Goal: Check status: Check status

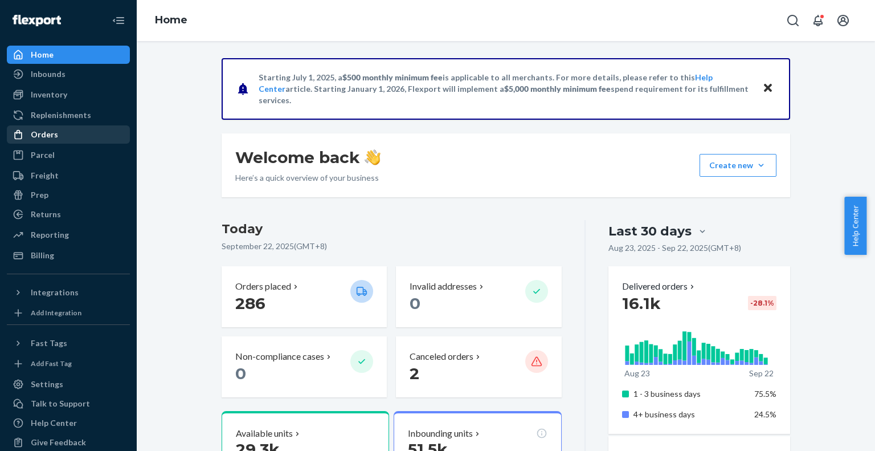
click at [37, 134] on div "Orders" at bounding box center [44, 134] width 27 height 11
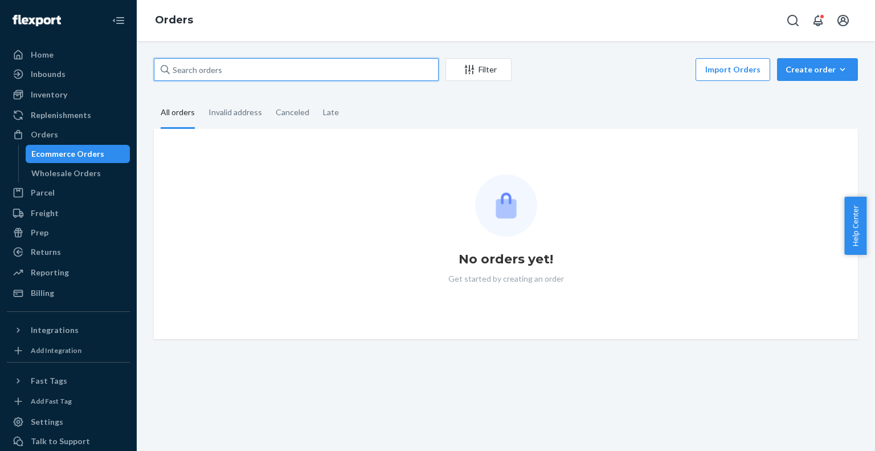
click at [205, 66] on input "text" at bounding box center [296, 69] width 285 height 23
paste input "US25356797"
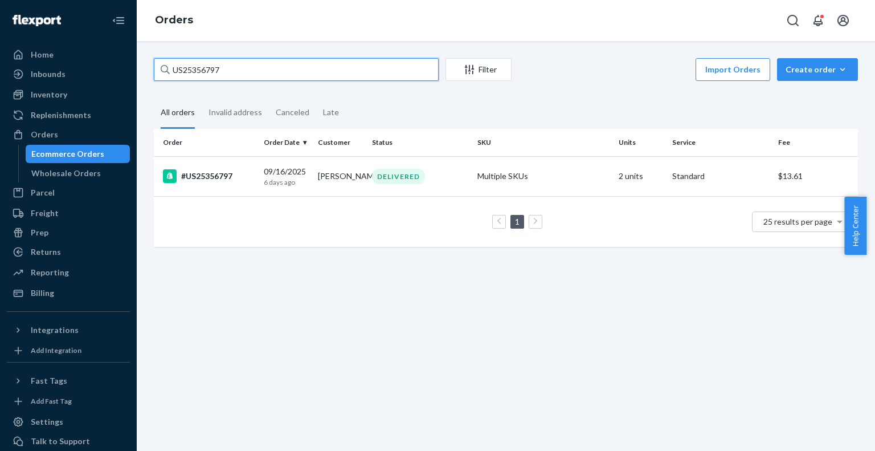
paste input "PD4146360"
drag, startPoint x: 238, startPoint y: 67, endPoint x: 0, endPoint y: 76, distance: 238.4
click at [0, 76] on div "Home Inbounds Shipping Plans Problems Inventory Products Replenishments Orders …" at bounding box center [437, 225] width 875 height 451
type input "PD4146360"
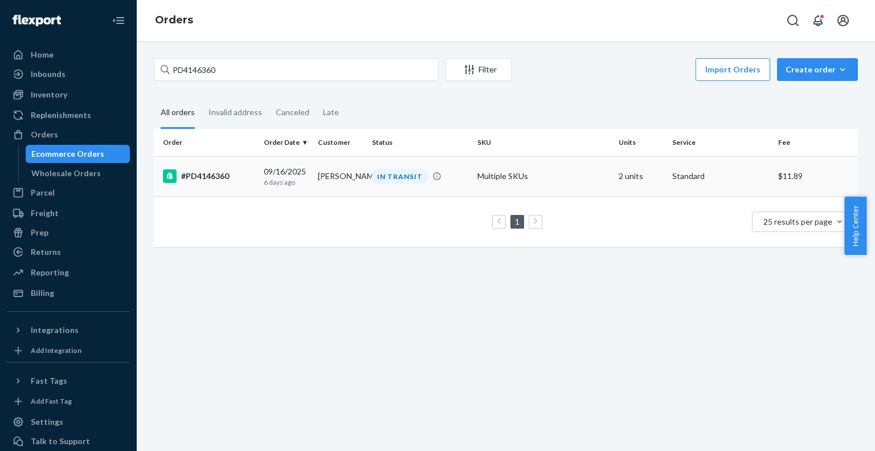
click at [209, 179] on div "#PD4146360" at bounding box center [209, 176] width 92 height 14
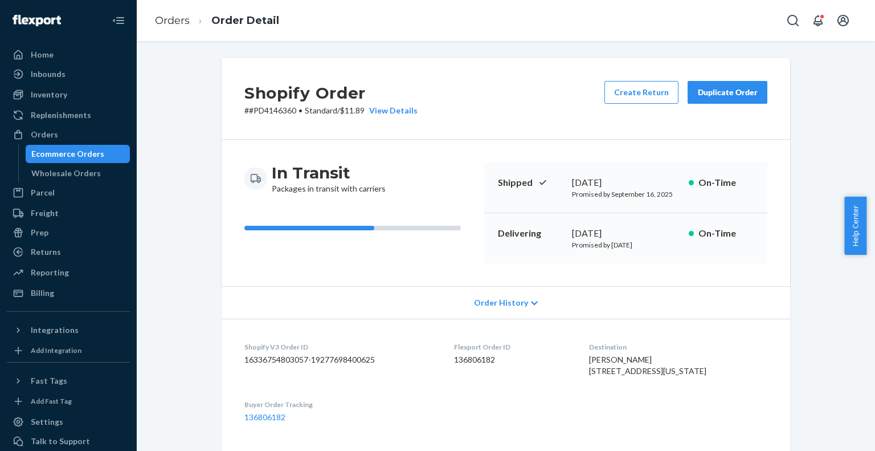
drag, startPoint x: 32, startPoint y: 134, endPoint x: 140, endPoint y: 121, distance: 109.1
click at [32, 135] on div "Orders" at bounding box center [44, 134] width 27 height 11
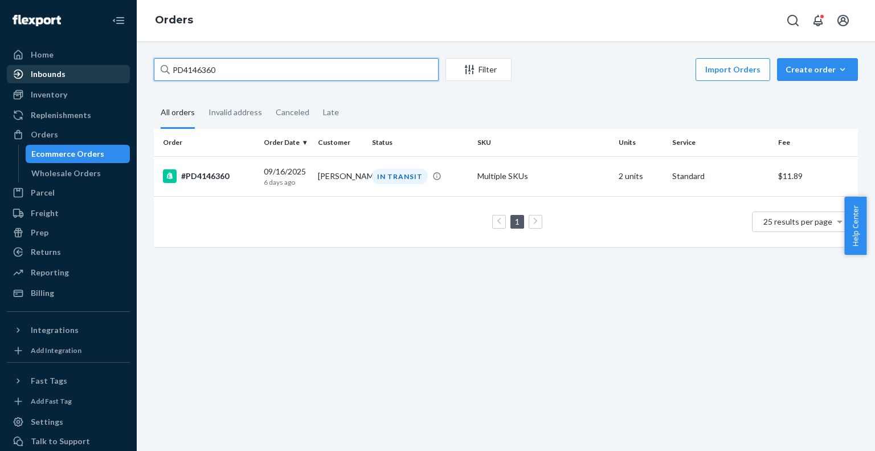
drag, startPoint x: 200, startPoint y: 73, endPoint x: 27, endPoint y: 80, distance: 172.8
click at [27, 80] on div "Home Inbounds Shipping Plans Problems Inventory Products Replenishments Orders …" at bounding box center [437, 225] width 875 height 451
paste input "3169757"
click at [0, 88] on div "Home Inbounds Shipping Plans Problems Inventory Products Replenishments Orders …" at bounding box center [437, 225] width 875 height 451
paste input "US25356709"
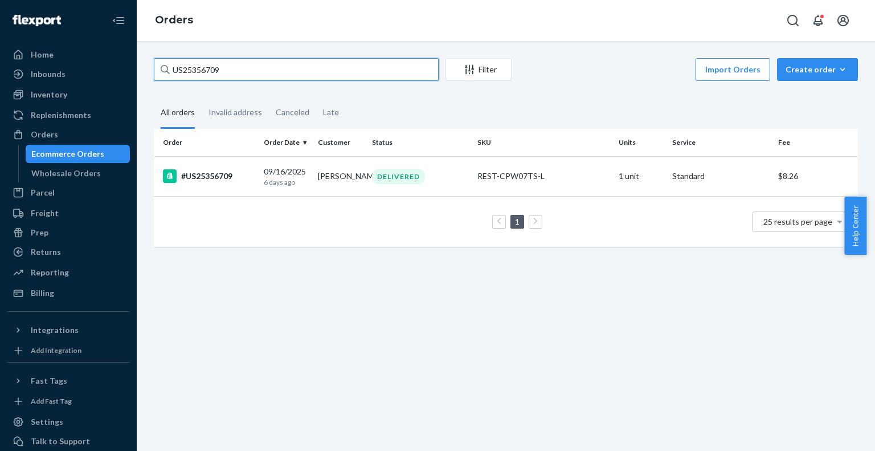
paste input "4"
drag, startPoint x: 27, startPoint y: 87, endPoint x: 0, endPoint y: 87, distance: 27.4
click at [0, 87] on div "Home Inbounds Shipping Plans Problems Inventory Products Replenishments Orders …" at bounding box center [437, 225] width 875 height 451
type input "US25356704"
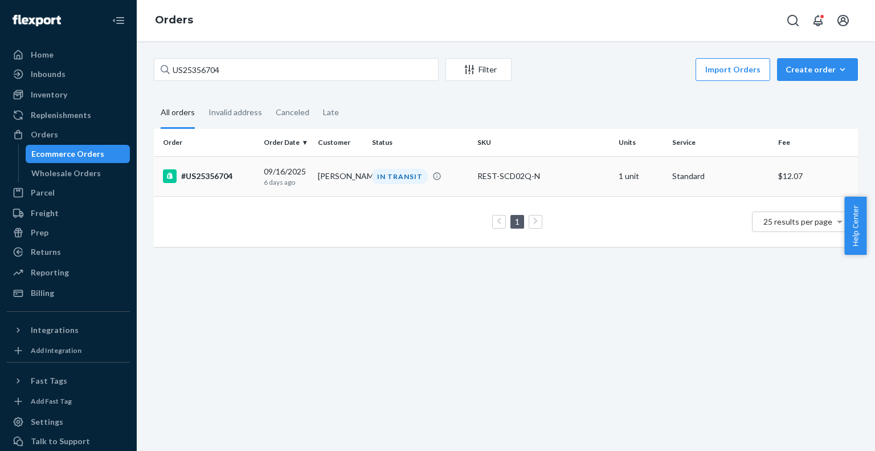
click at [209, 174] on div "#US25356704" at bounding box center [209, 176] width 92 height 14
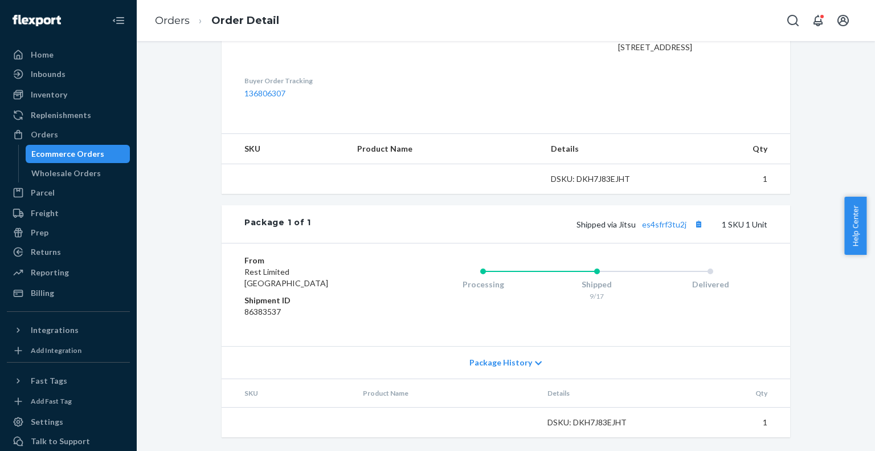
scroll to position [357, 0]
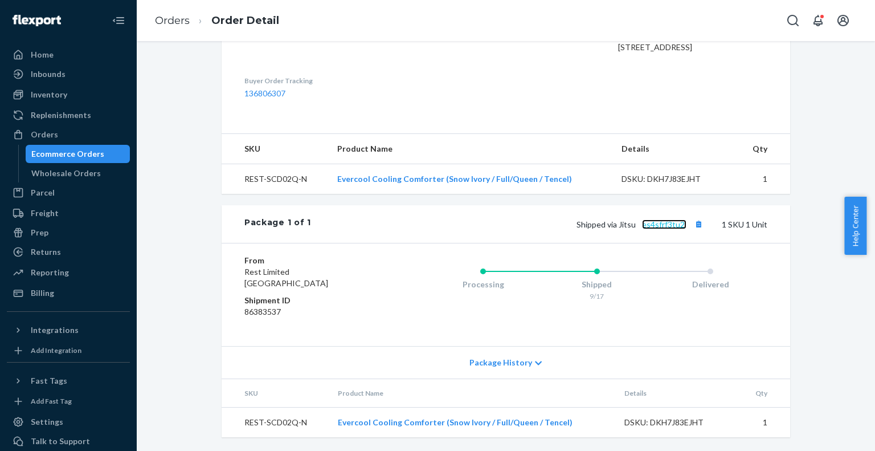
click at [649, 229] on link "es4sfrf3tu2j" at bounding box center [664, 224] width 44 height 10
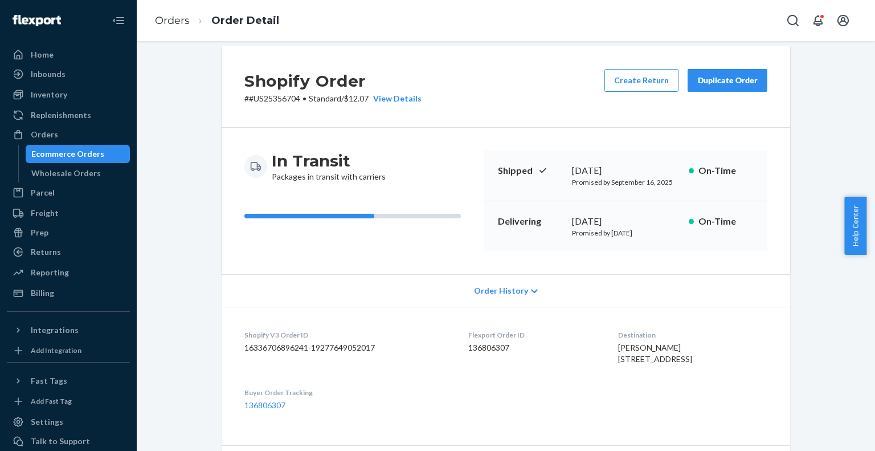
scroll to position [0, 0]
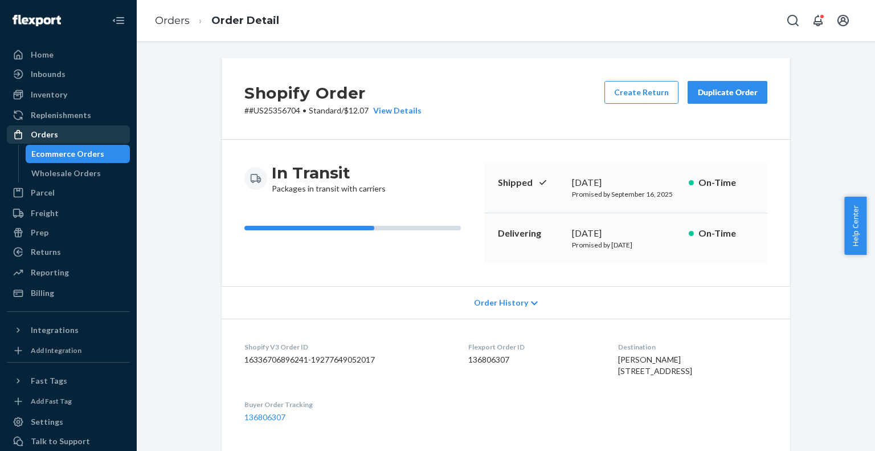
click at [33, 136] on div "Orders" at bounding box center [44, 134] width 27 height 11
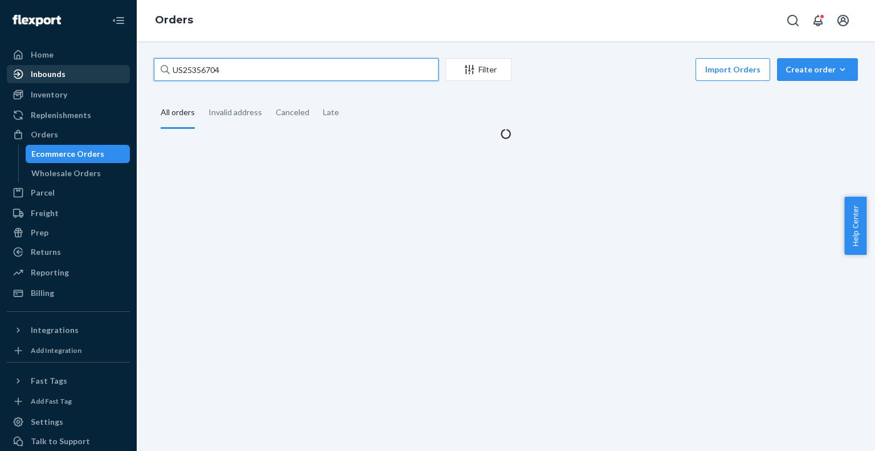
drag, startPoint x: 232, startPoint y: 70, endPoint x: 94, endPoint y: 72, distance: 137.9
click at [94, 72] on div "Home Inbounds Shipping Plans Problems Inventory Products Replenishments Orders …" at bounding box center [437, 225] width 875 height 451
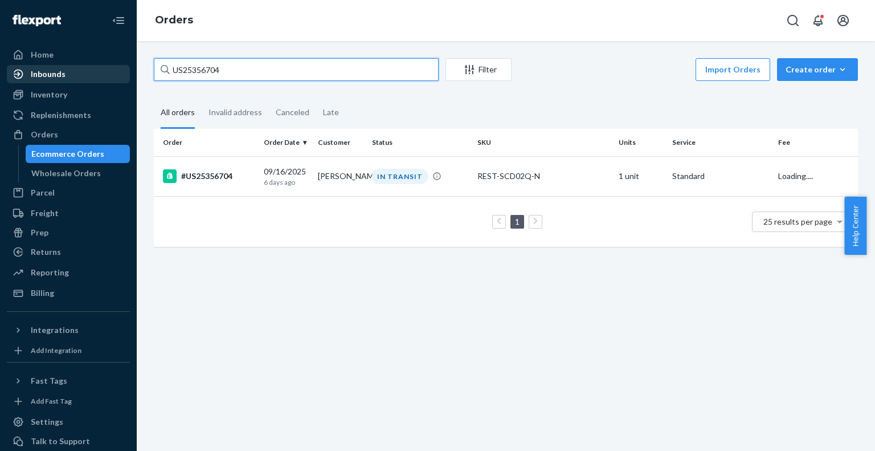
paste input "EXC-US25341733-1 Complete"
paste input "US25356655"
drag, startPoint x: 255, startPoint y: 67, endPoint x: 0, endPoint y: 64, distance: 254.7
click at [0, 64] on div "Home Inbounds Shipping Plans Problems Inventory Products Replenishments Orders …" at bounding box center [437, 225] width 875 height 451
type input "US25356655"
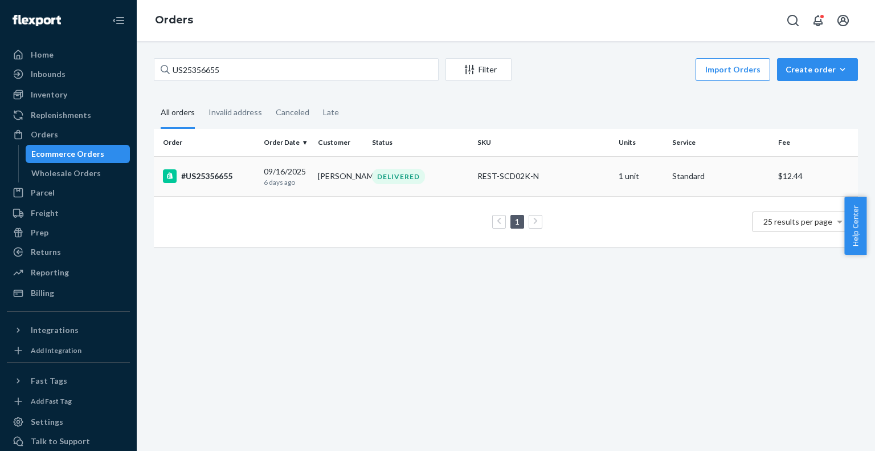
click at [205, 173] on div "#US25356655" at bounding box center [209, 176] width 92 height 14
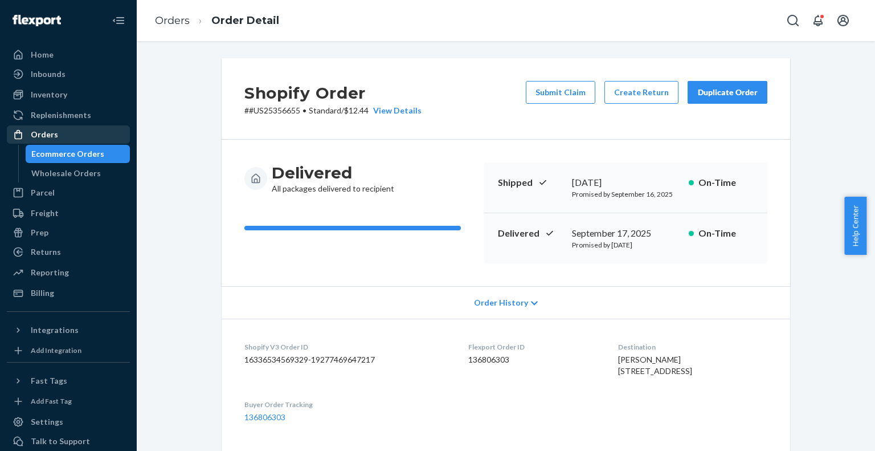
drag, startPoint x: 40, startPoint y: 129, endPoint x: 55, endPoint y: 129, distance: 14.2
click at [40, 129] on div "Orders" at bounding box center [44, 134] width 27 height 11
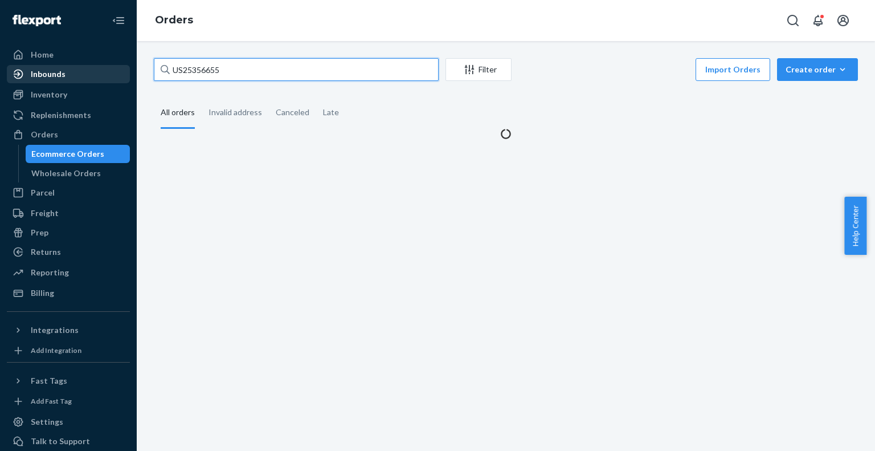
drag, startPoint x: 245, startPoint y: 69, endPoint x: 95, endPoint y: 80, distance: 150.8
click at [96, 80] on div "Home Inbounds Shipping Plans Problems Inventory Products Replenishments Orders …" at bounding box center [437, 225] width 875 height 451
paste input "16"
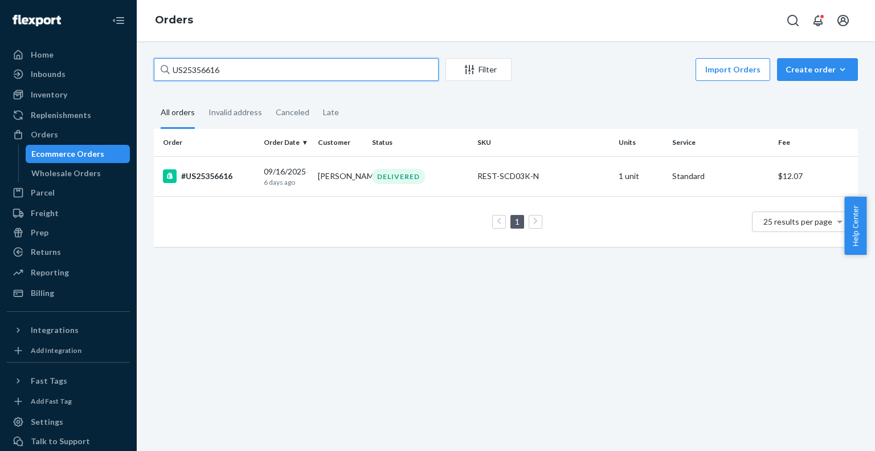
paste input "09"
drag, startPoint x: 1, startPoint y: 82, endPoint x: 0, endPoint y: 75, distance: 6.9
click at [0, 75] on div "Home Inbounds Shipping Plans Problems Inventory Products Replenishments Orders …" at bounding box center [437, 225] width 875 height 451
type input "US25356609"
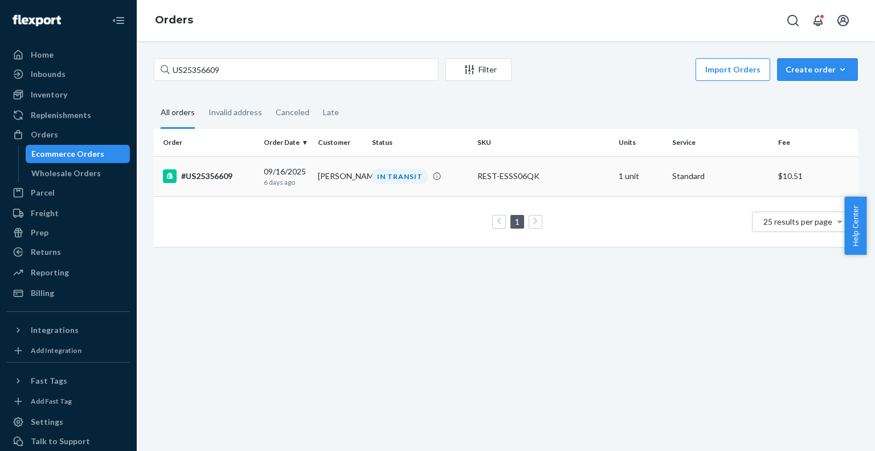
click at [215, 165] on td "#US25356609" at bounding box center [206, 176] width 105 height 40
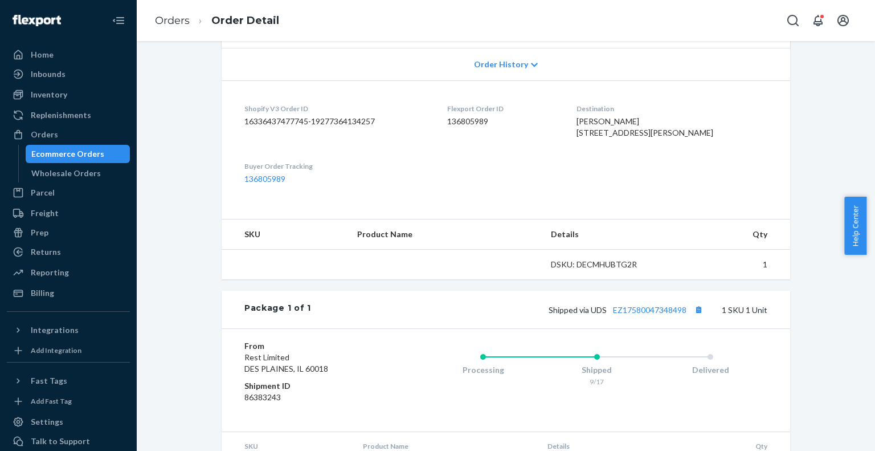
scroll to position [313, 0]
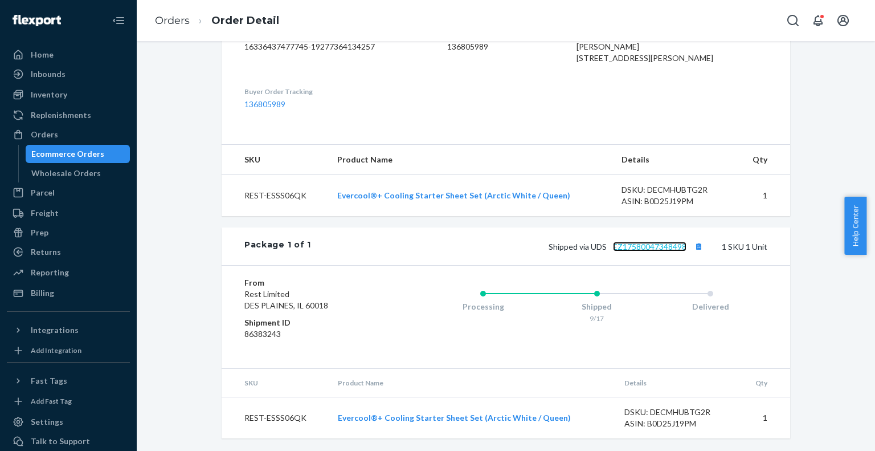
click at [652, 251] on link "EZ17580047348498" at bounding box center [650, 247] width 74 height 10
click at [33, 137] on div "Orders" at bounding box center [44, 134] width 27 height 11
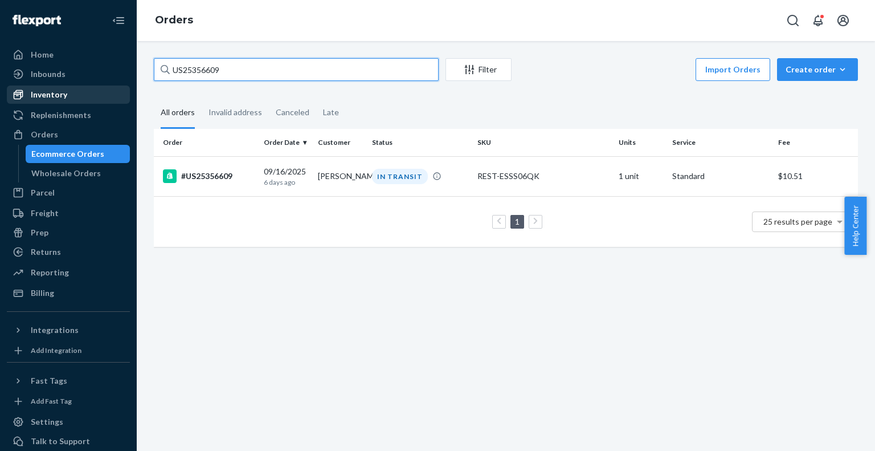
paste input "472"
drag, startPoint x: 136, startPoint y: 87, endPoint x: 42, endPoint y: 88, distance: 94.0
click at [42, 88] on div "Home Inbounds Shipping Plans Problems Inventory Products Replenishments Orders …" at bounding box center [437, 225] width 875 height 451
type input "US25356472"
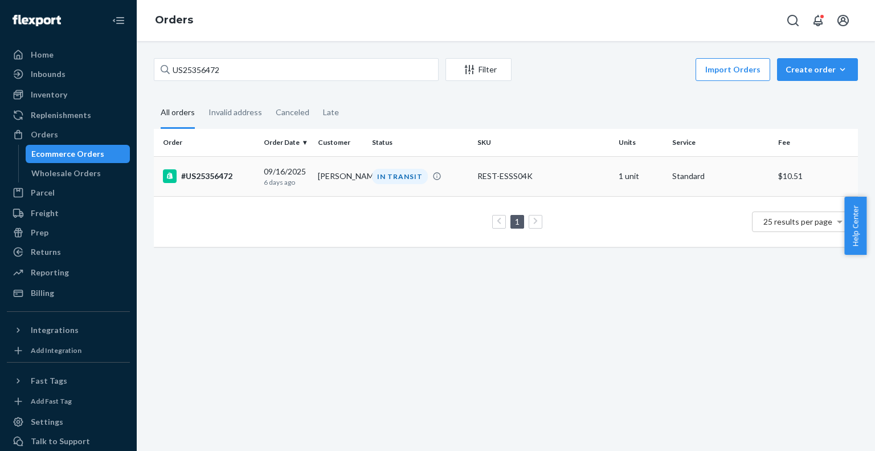
click at [207, 181] on div "#US25356472" at bounding box center [209, 176] width 92 height 14
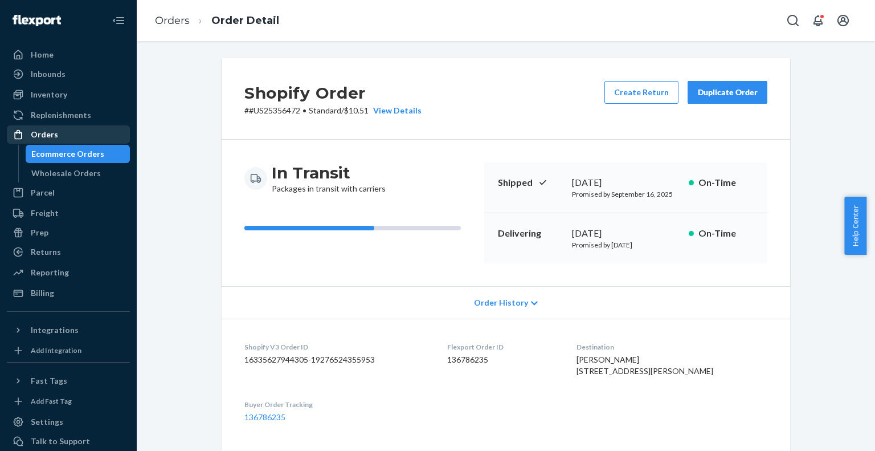
drag, startPoint x: 44, startPoint y: 132, endPoint x: 77, endPoint y: 128, distance: 33.4
click at [44, 132] on div "Orders" at bounding box center [44, 134] width 27 height 11
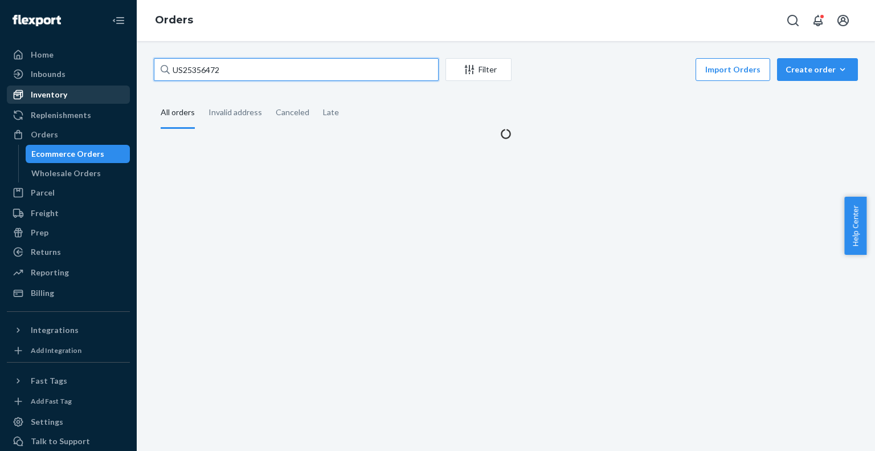
drag, startPoint x: 238, startPoint y: 70, endPoint x: 103, endPoint y: 91, distance: 136.6
click at [103, 91] on div "Home Inbounds Shipping Plans Problems Inventory Products Replenishments Orders …" at bounding box center [437, 225] width 875 height 451
paste input "60"
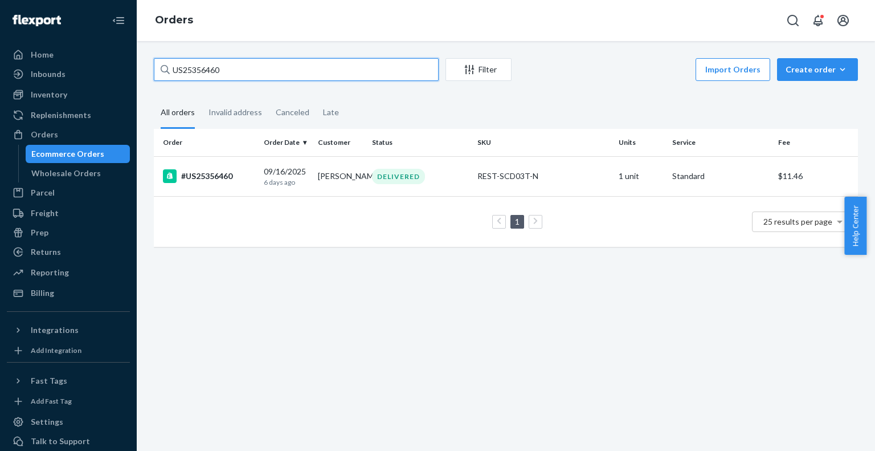
paste input "173"
drag, startPoint x: 258, startPoint y: 75, endPoint x: 0, endPoint y: 99, distance: 258.7
click at [0, 99] on div "Home Inbounds Shipping Plans Problems Inventory Products Replenishments Orders …" at bounding box center [437, 225] width 875 height 451
type input "US25356173"
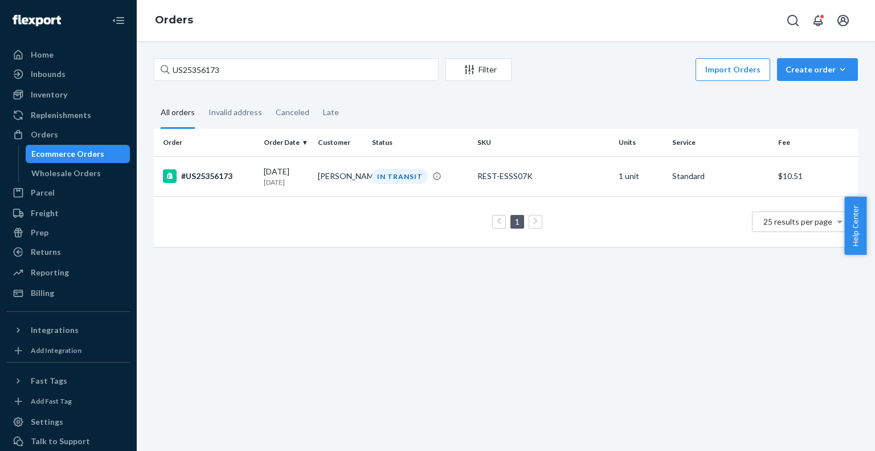
drag, startPoint x: 227, startPoint y: 178, endPoint x: 230, endPoint y: 133, distance: 45.7
click at [227, 178] on div "#US25356173" at bounding box center [209, 176] width 92 height 14
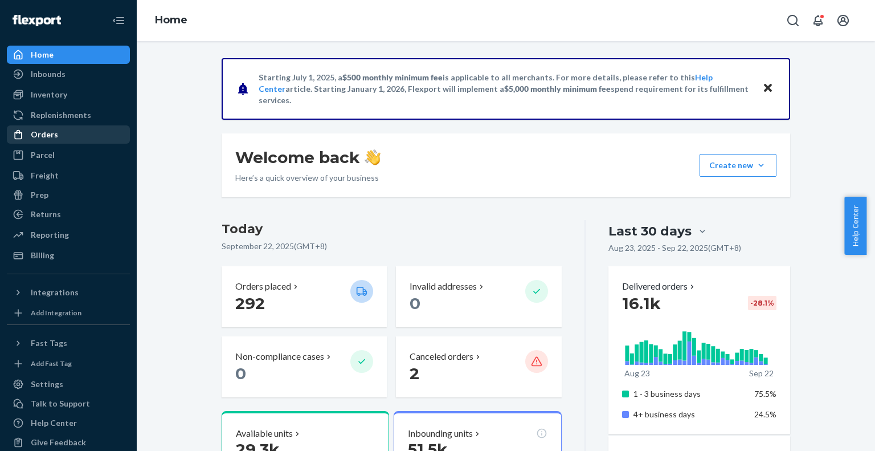
click at [44, 134] on div "Orders" at bounding box center [44, 134] width 27 height 11
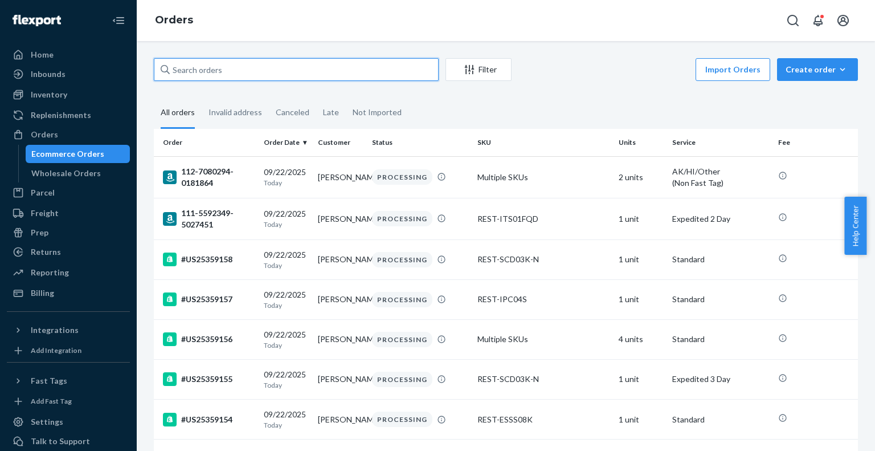
click at [221, 68] on input "text" at bounding box center [296, 69] width 285 height 23
paste input "US25356947"
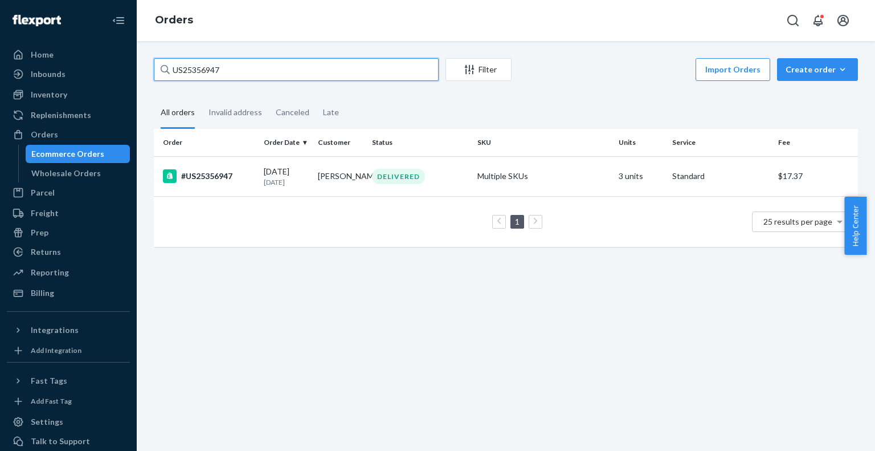
drag, startPoint x: 107, startPoint y: 90, endPoint x: 0, endPoint y: 87, distance: 106.6
click at [0, 87] on div "Home Inbounds Shipping Plans Problems Inventory Products Replenishments Orders …" at bounding box center [437, 225] width 875 height 451
paste input "1"
drag, startPoint x: 227, startPoint y: 68, endPoint x: 72, endPoint y: 74, distance: 155.1
click at [72, 74] on div "Home Inbounds Shipping Plans Problems Inventory Products Replenishments Orders …" at bounding box center [437, 225] width 875 height 451
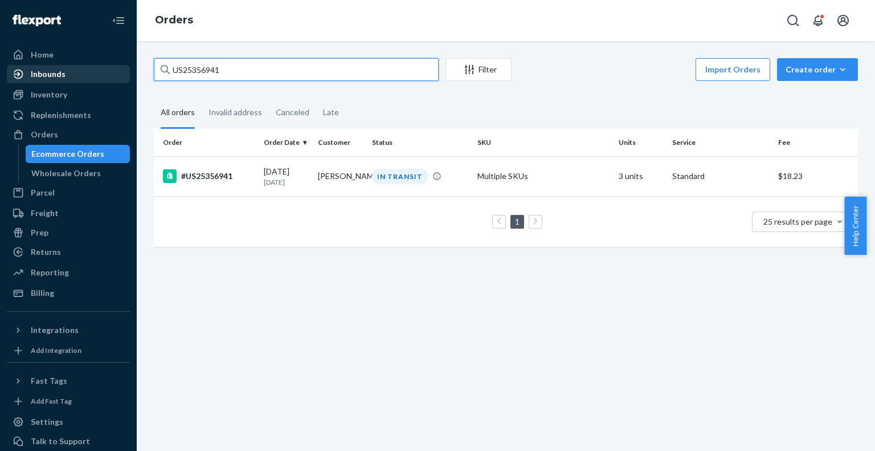
paste input "0"
drag, startPoint x: 231, startPoint y: 78, endPoint x: 0, endPoint y: 91, distance: 231.1
click at [0, 91] on div "Home Inbounds Shipping Plans Problems Inventory Products Replenishments Orders …" at bounding box center [437, 225] width 875 height 451
paste input "06"
type input "US25356906"
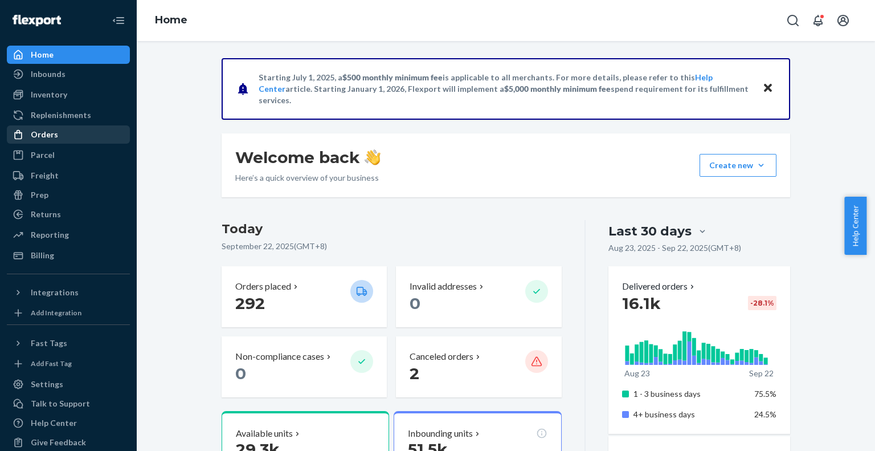
click at [51, 133] on div "Orders" at bounding box center [44, 134] width 27 height 11
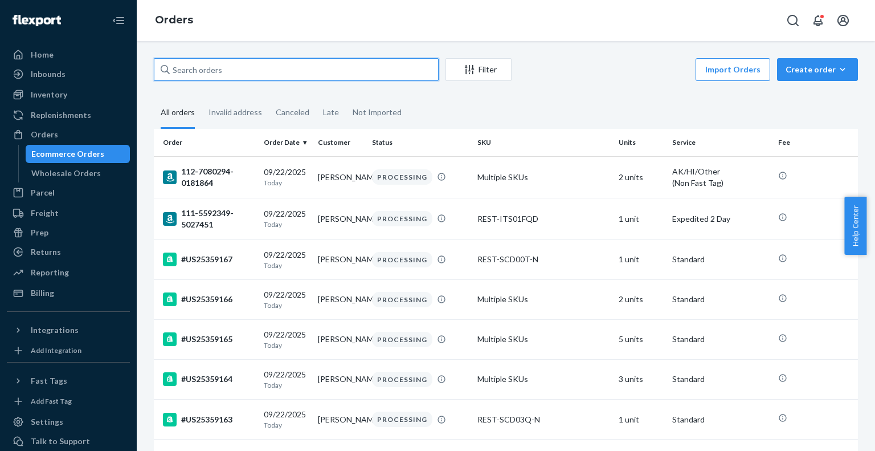
click at [223, 62] on input "text" at bounding box center [296, 69] width 285 height 23
paste input "PD2821063"
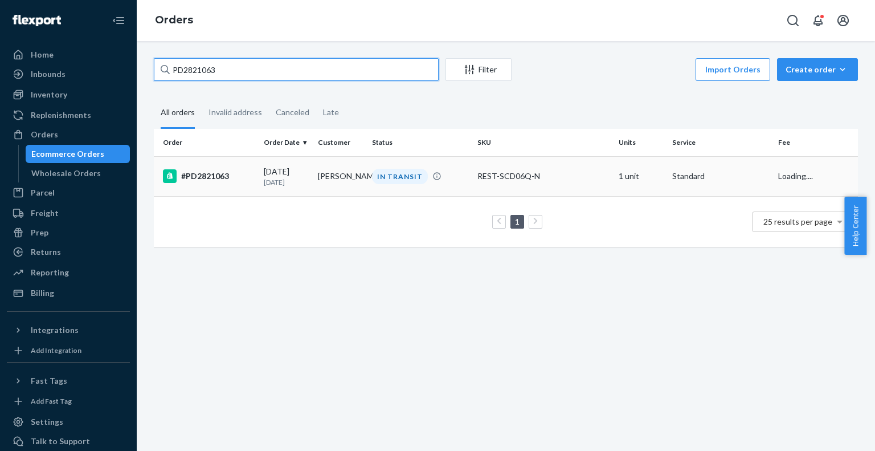
type input "PD2821063"
click at [186, 179] on div "#PD2821063" at bounding box center [209, 176] width 92 height 14
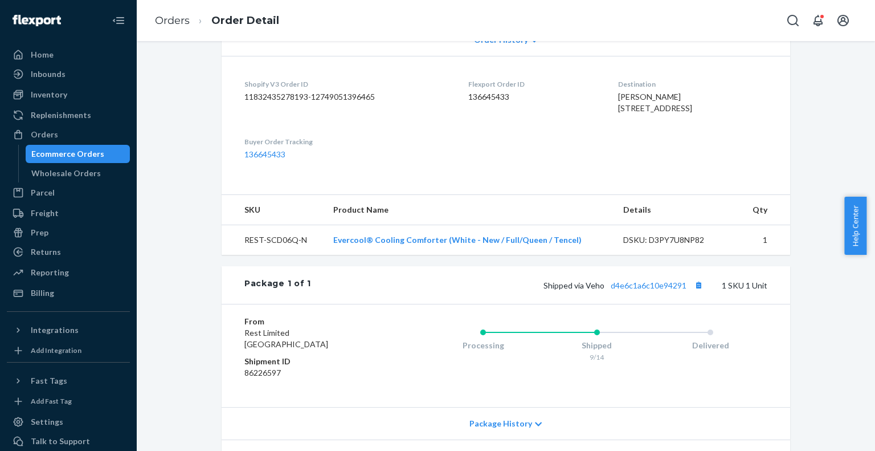
scroll to position [285, 0]
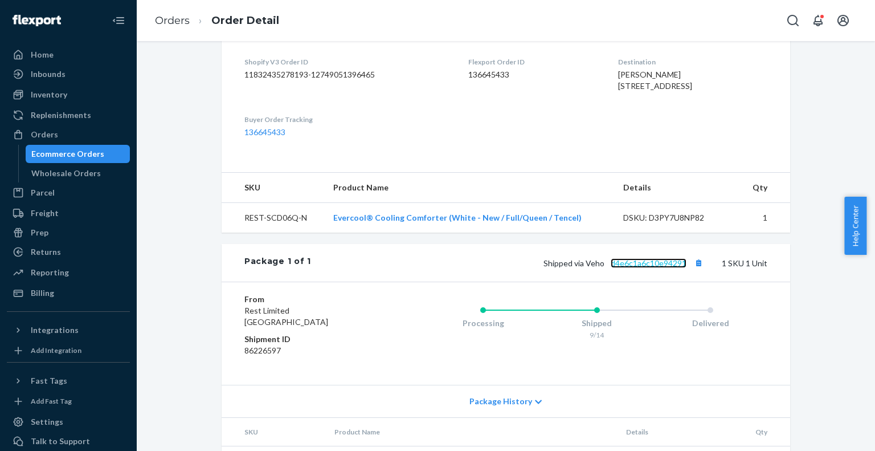
click at [642, 268] on link "d4e6c1a6c10e94291" at bounding box center [649, 263] width 76 height 10
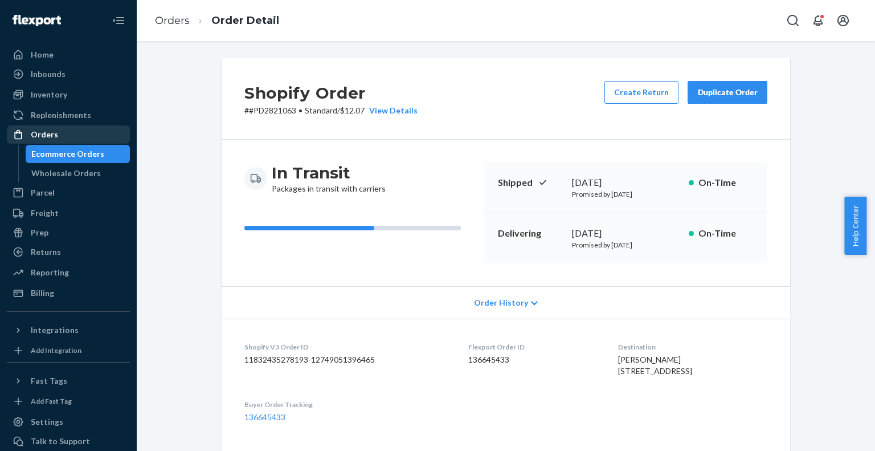
drag, startPoint x: 54, startPoint y: 140, endPoint x: 63, endPoint y: 130, distance: 13.7
click at [54, 140] on div "Orders" at bounding box center [68, 134] width 121 height 16
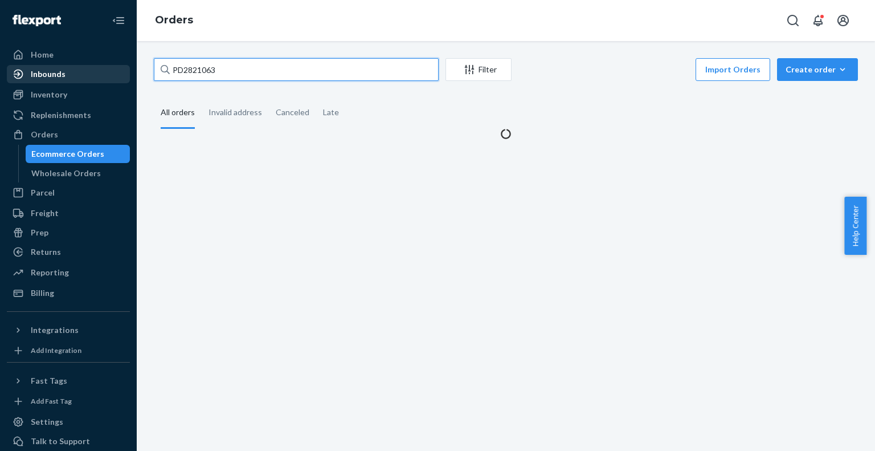
drag, startPoint x: 250, startPoint y: 70, endPoint x: 36, endPoint y: 81, distance: 214.0
click at [38, 81] on div "Home Inbounds Shipping Plans Problems Inventory Products Replenishments Orders …" at bounding box center [437, 225] width 875 height 451
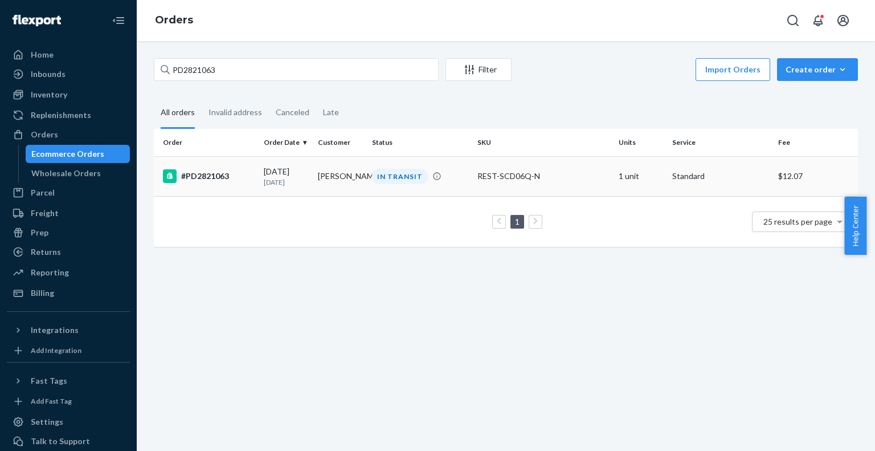
click at [222, 179] on div "#PD2821063" at bounding box center [209, 176] width 92 height 14
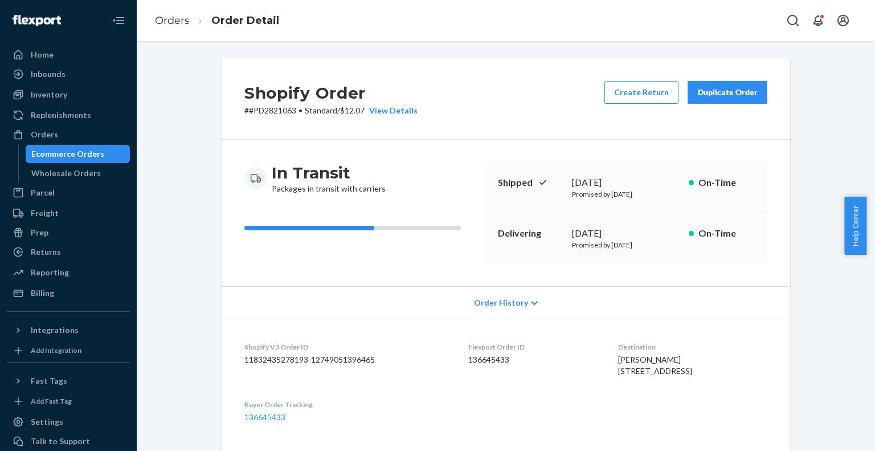
scroll to position [285, 0]
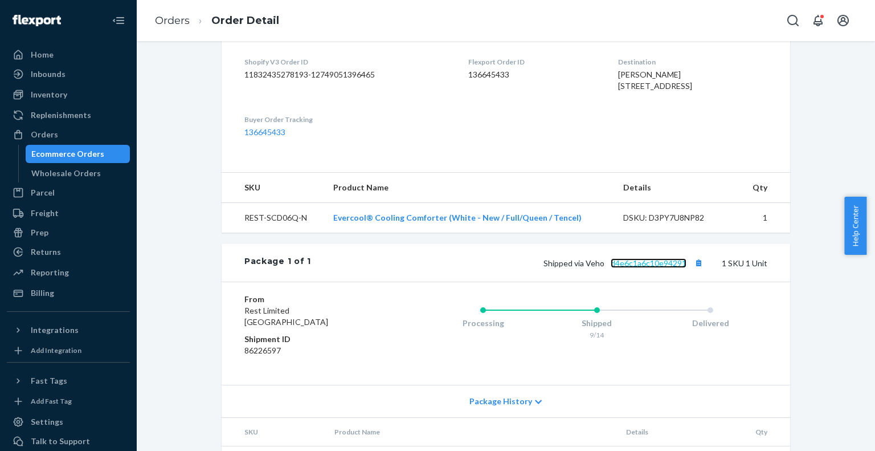
click at [648, 268] on link "d4e6c1a6c10e94291" at bounding box center [649, 263] width 76 height 10
drag, startPoint x: 50, startPoint y: 137, endPoint x: 116, endPoint y: 107, distance: 72.7
click at [50, 137] on div "Orders" at bounding box center [44, 134] width 27 height 11
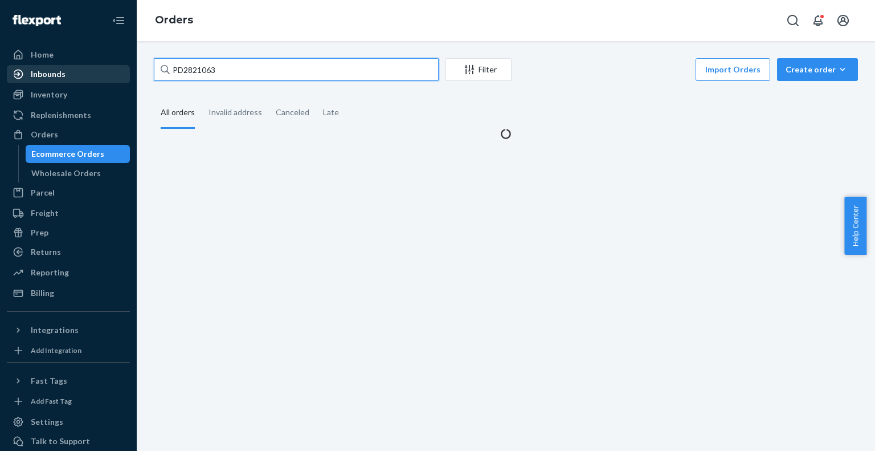
drag, startPoint x: 87, startPoint y: 68, endPoint x: 79, endPoint y: 70, distance: 8.3
click at [81, 68] on div "Home Inbounds Shipping Plans Problems Inventory Products Replenishments Orders …" at bounding box center [437, 225] width 875 height 451
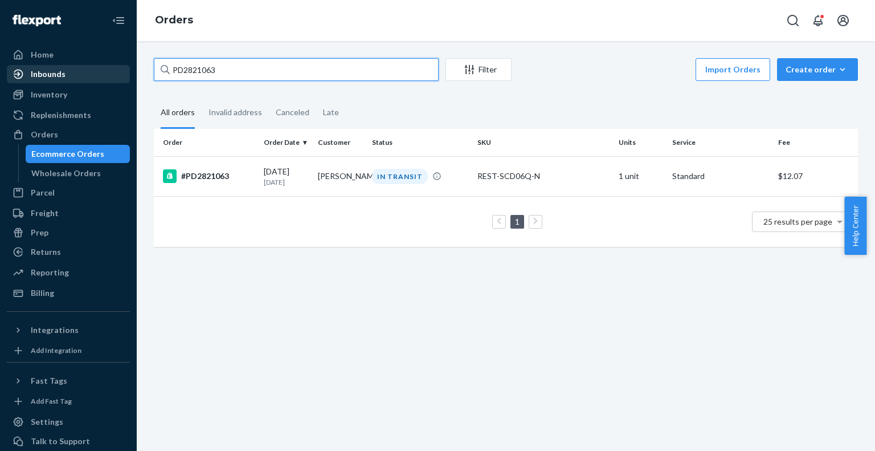
paste input "US25355411"
type input "US25355411"
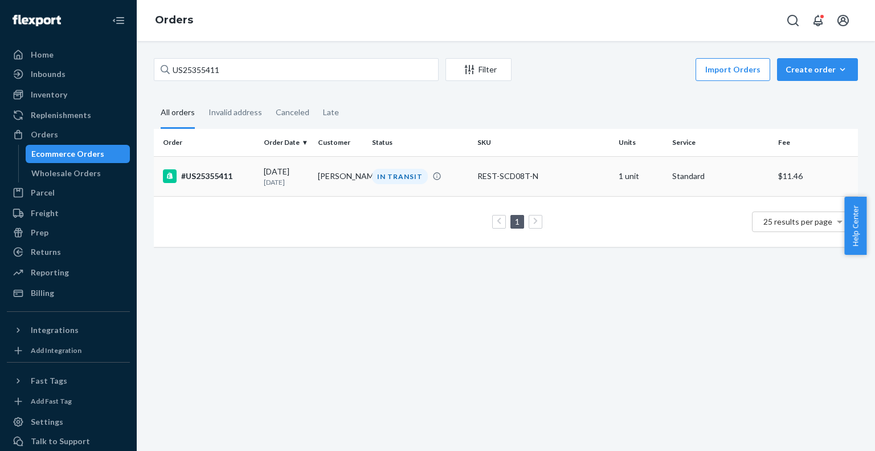
click at [217, 178] on div "#US25355411" at bounding box center [209, 176] width 92 height 14
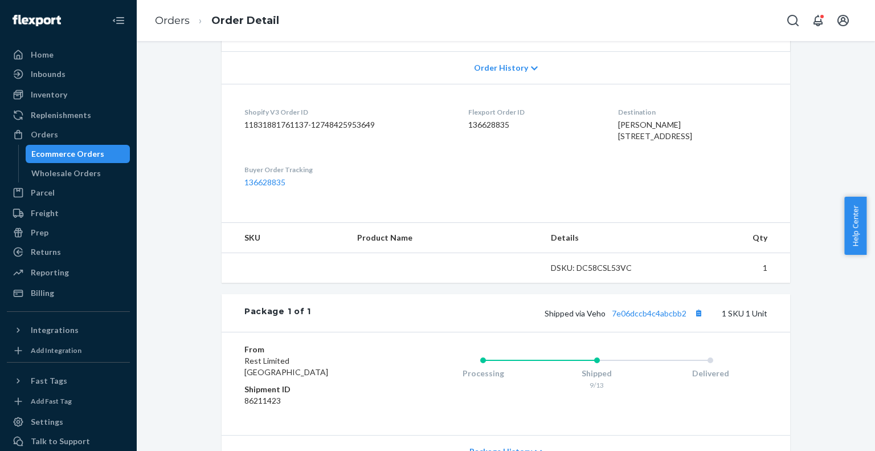
scroll to position [345, 0]
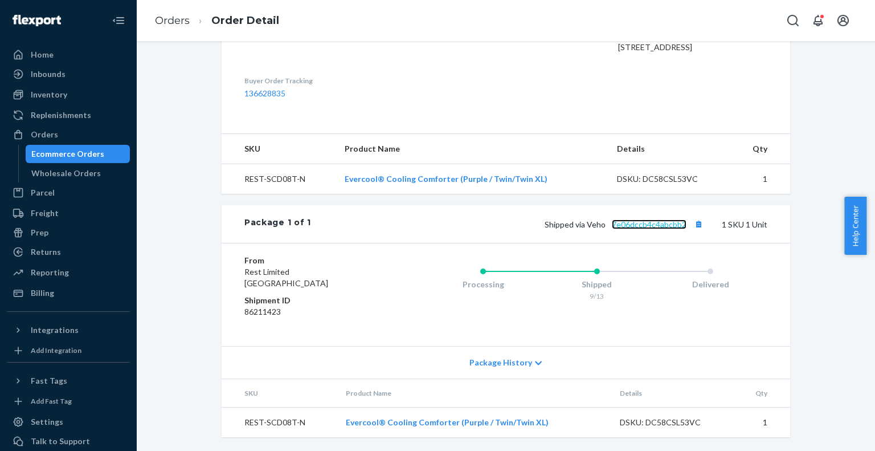
click at [633, 220] on link "7e06dccb4c4abcbb2" at bounding box center [649, 224] width 75 height 10
